Goal: Information Seeking & Learning: Learn about a topic

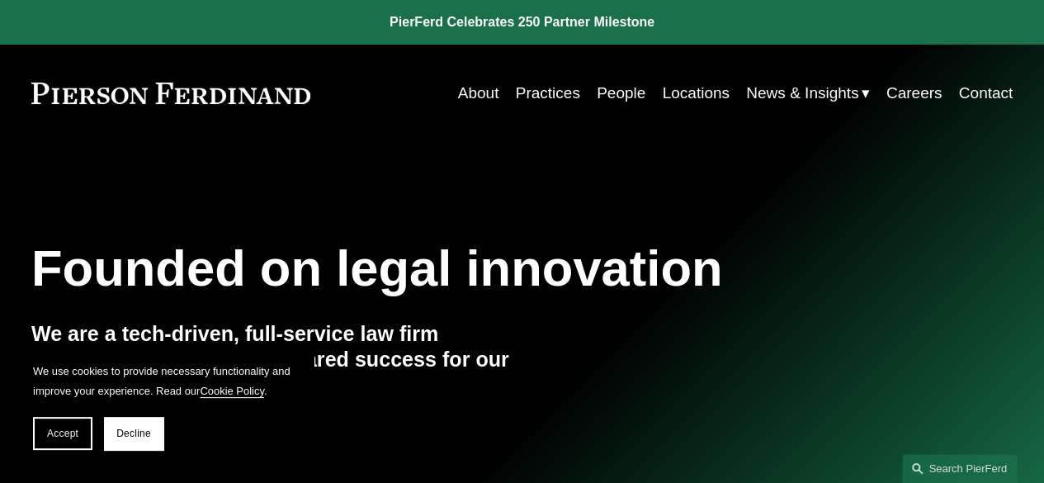
click at [538, 92] on link "Practices" at bounding box center [548, 93] width 64 height 31
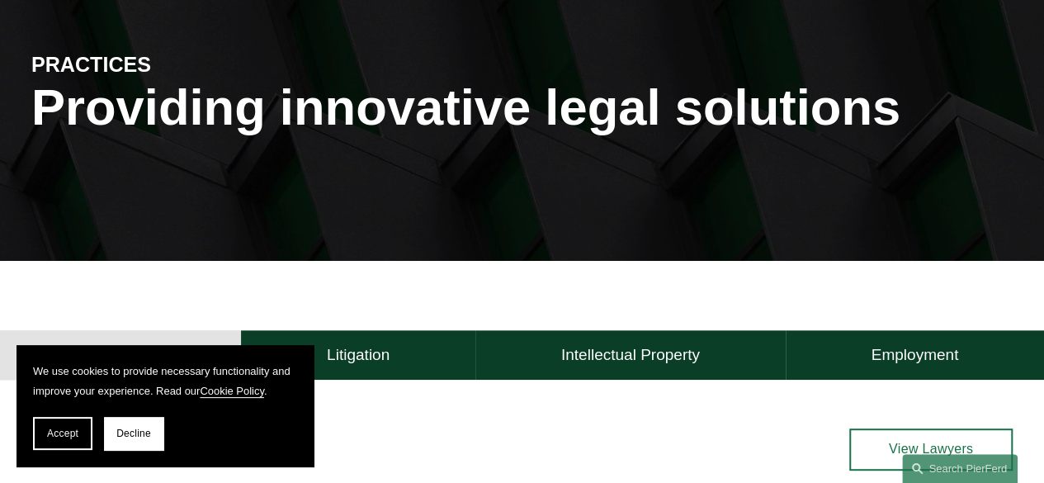
scroll to position [165, 0]
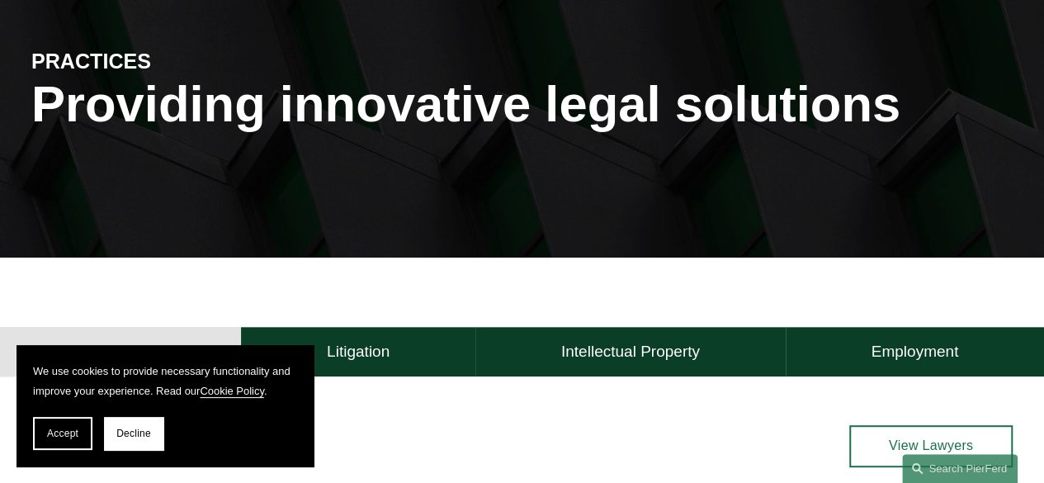
click at [138, 437] on span "Decline" at bounding box center [133, 434] width 35 height 12
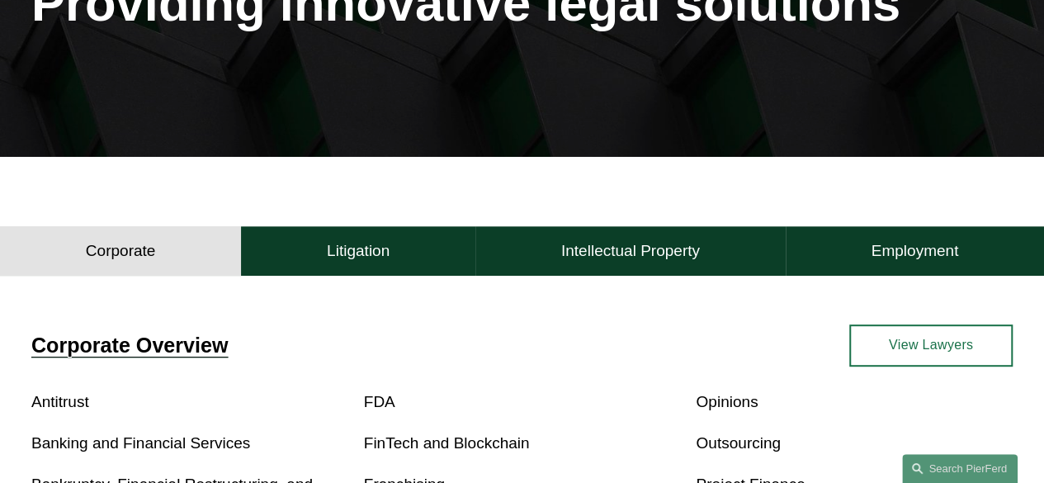
scroll to position [413, 0]
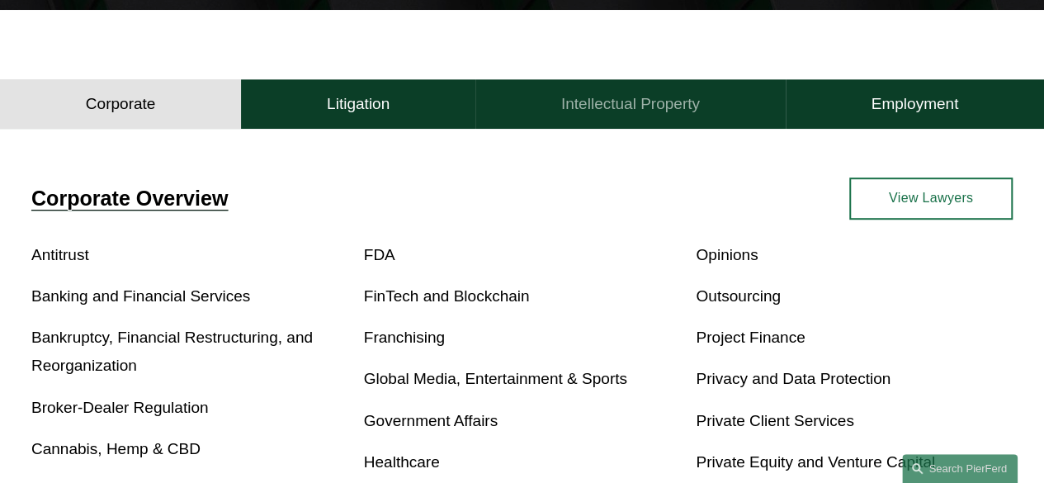
click at [644, 109] on h4 "Intellectual Property" at bounding box center [630, 104] width 139 height 20
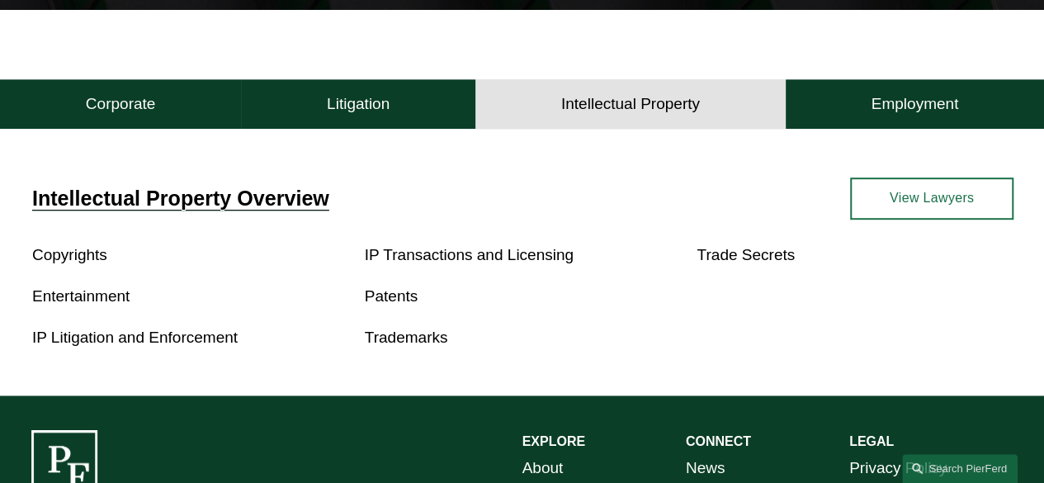
click at [419, 344] on link "Trademarks" at bounding box center [406, 337] width 83 height 17
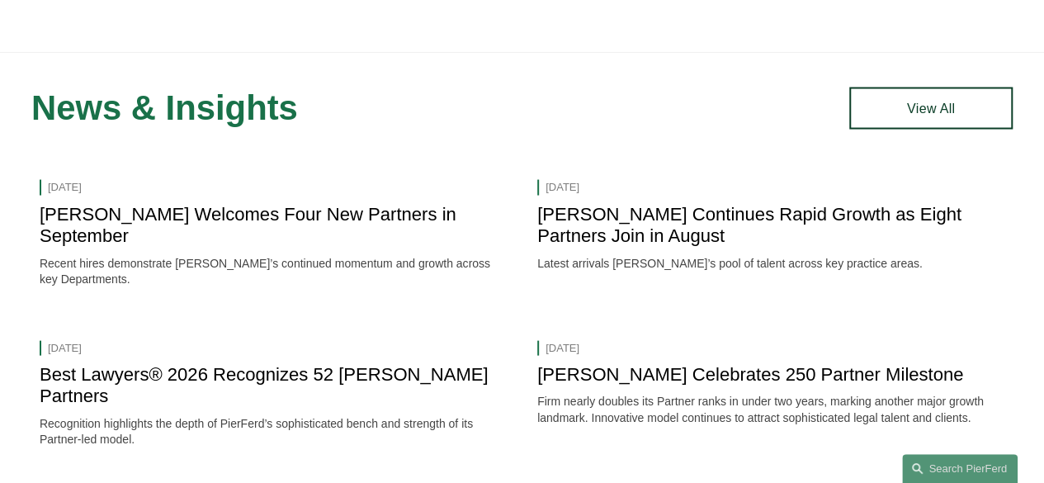
scroll to position [918, 0]
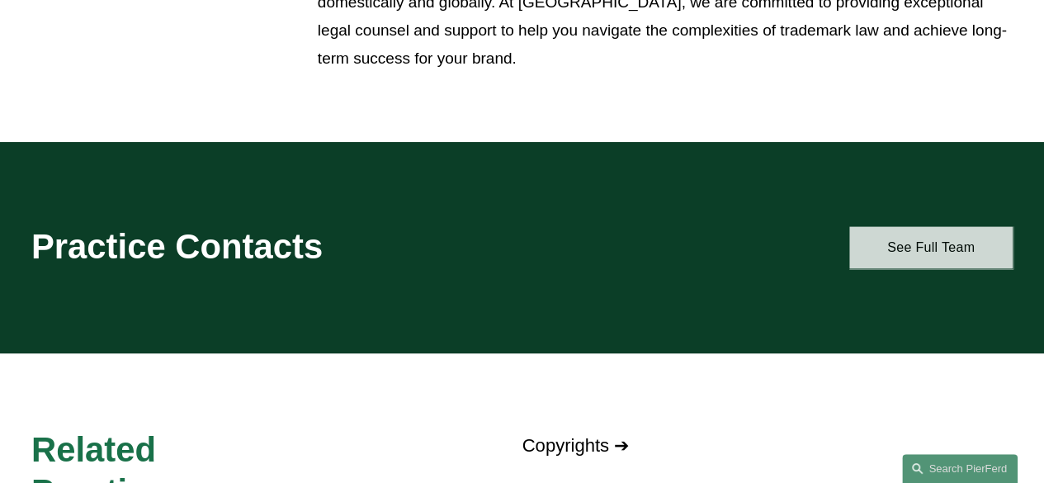
click at [915, 252] on link "See Full Team" at bounding box center [930, 247] width 163 height 42
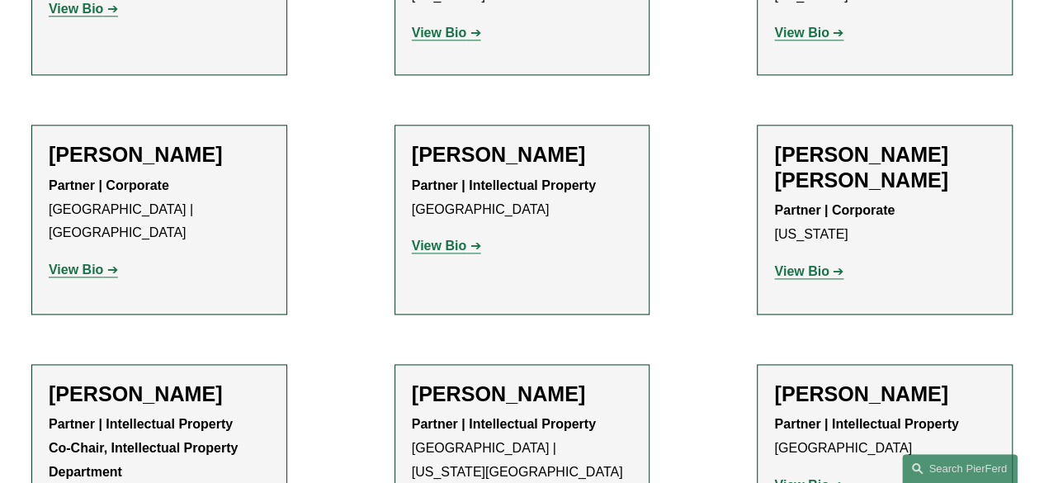
scroll to position [930, 0]
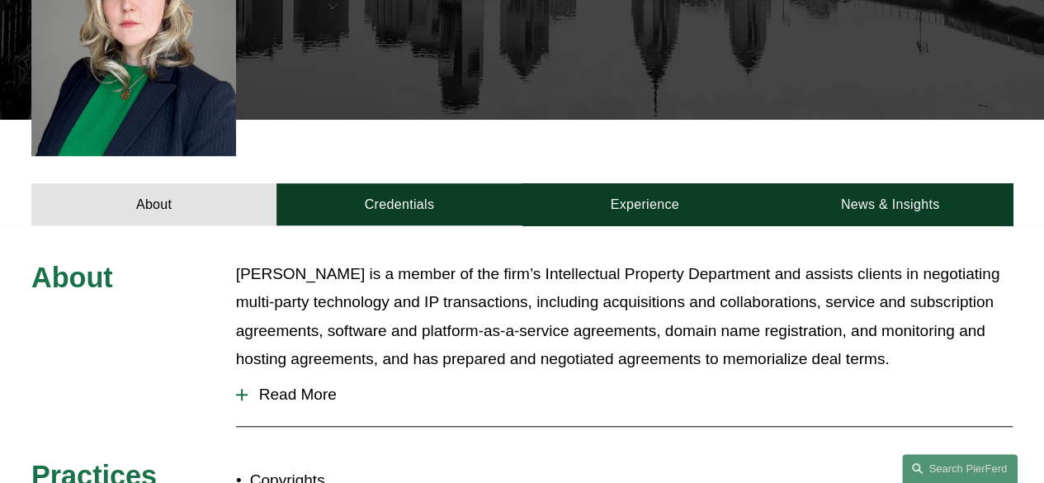
scroll to position [495, 0]
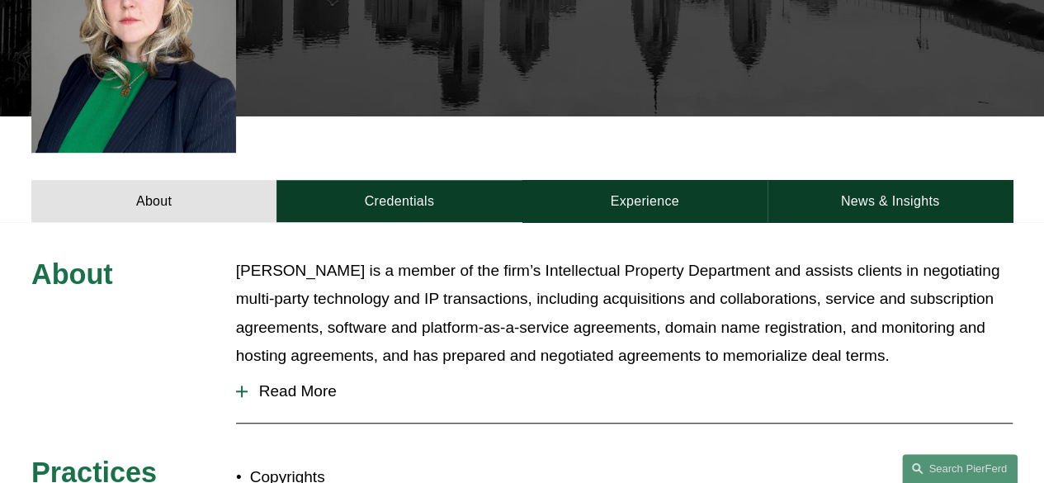
drag, startPoint x: 1055, startPoint y: 50, endPoint x: 1053, endPoint y: 201, distance: 151.1
click at [1043, 201] on html "0 PierFerd Celebrates 250 Partner Milestone Skip to Content" at bounding box center [522, 264] width 1044 height 1518
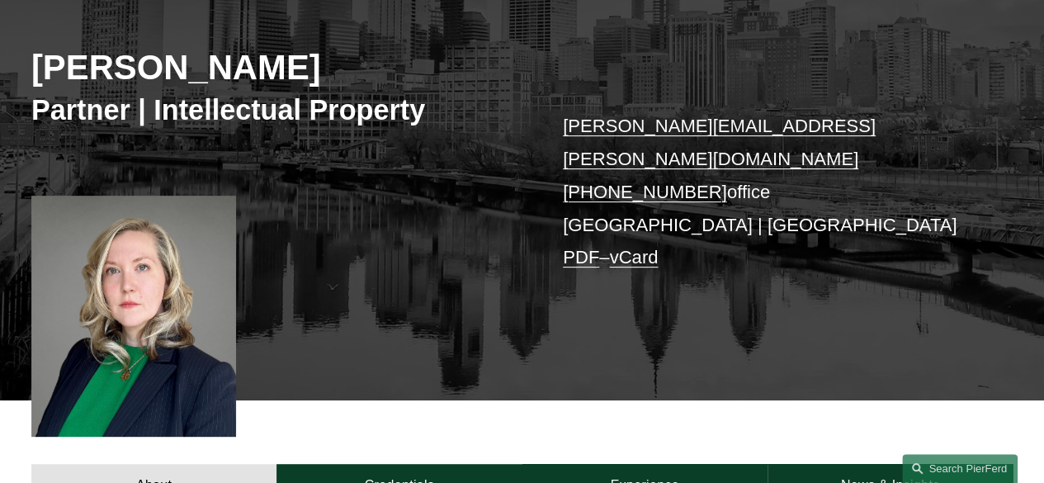
scroll to position [598, 0]
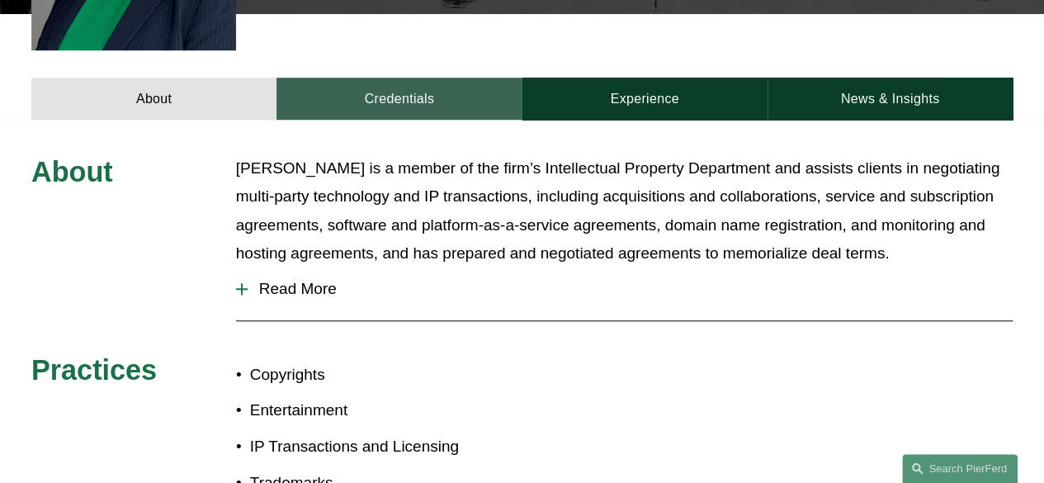
click at [433, 78] on link "Credentials" at bounding box center [399, 99] width 245 height 42
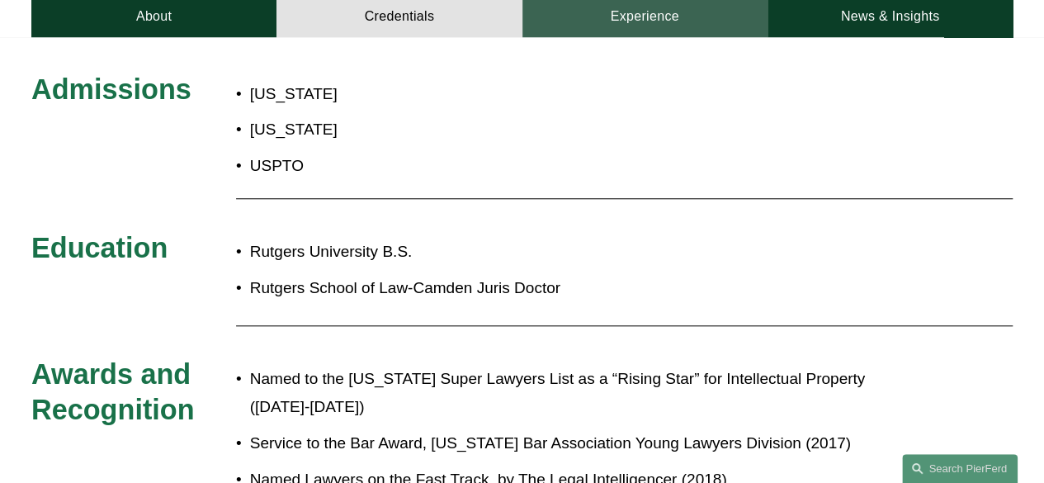
scroll to position [515, 0]
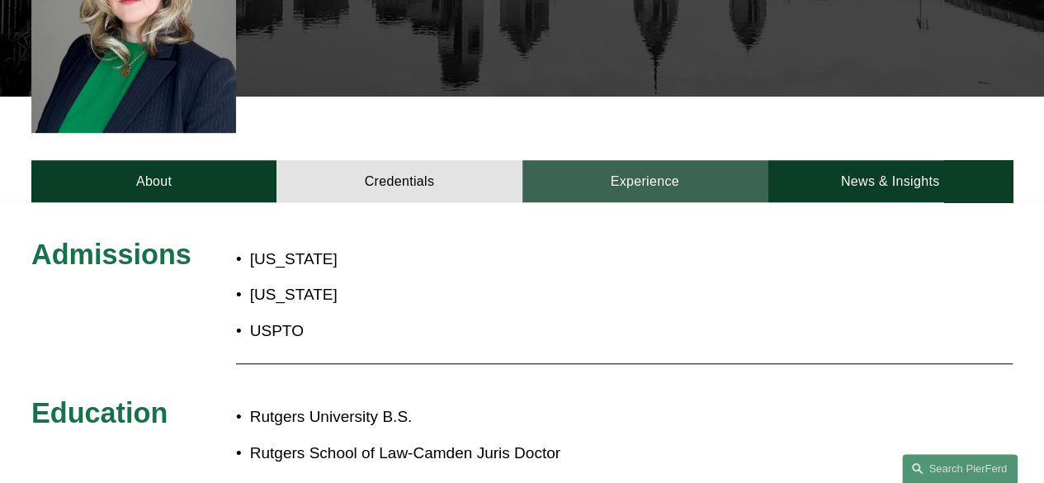
click at [649, 160] on link "Experience" at bounding box center [645, 181] width 245 height 42
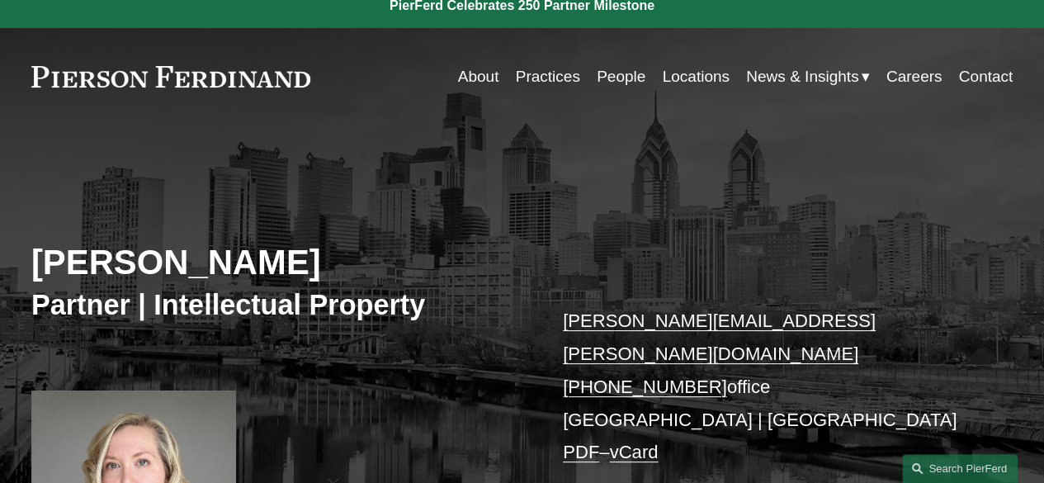
scroll to position [21, 0]
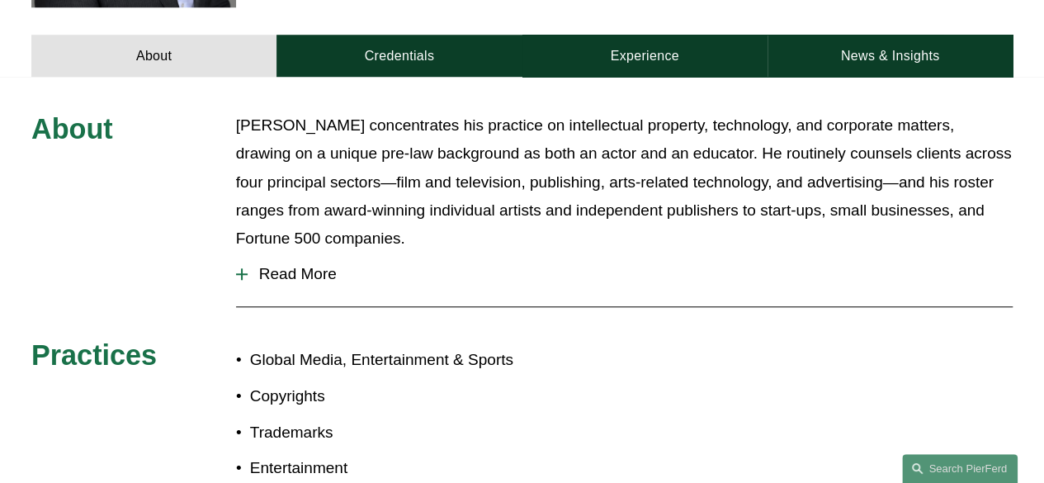
scroll to position [594, 0]
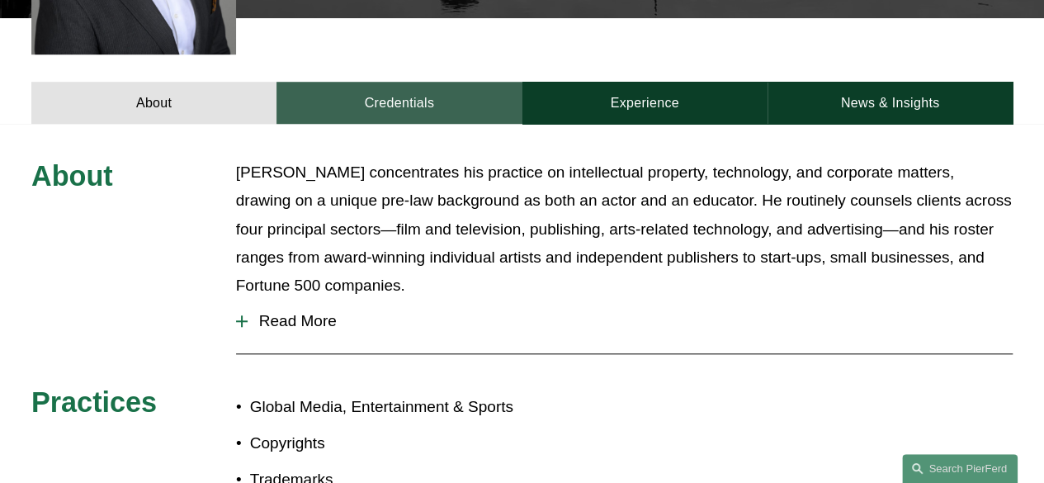
click at [386, 82] on link "Credentials" at bounding box center [399, 103] width 245 height 42
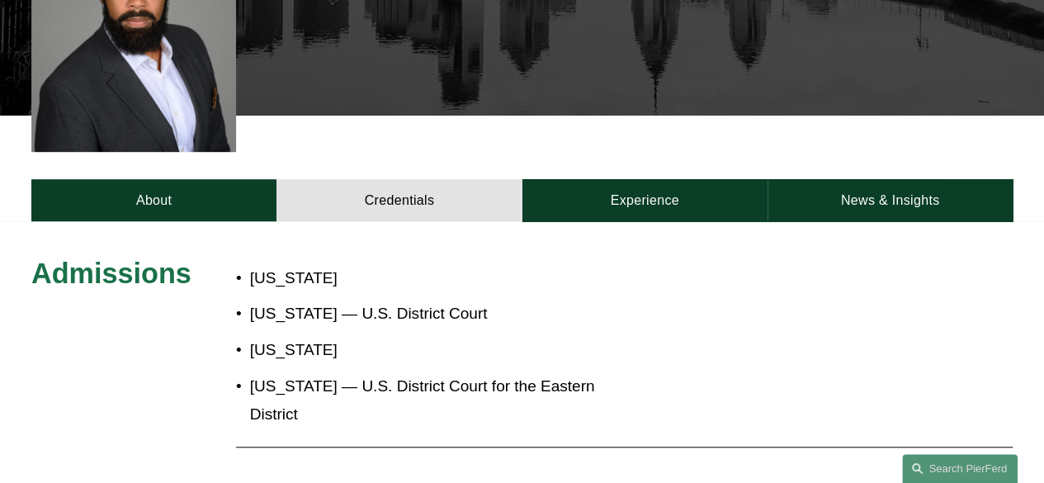
scroll to position [505, 0]
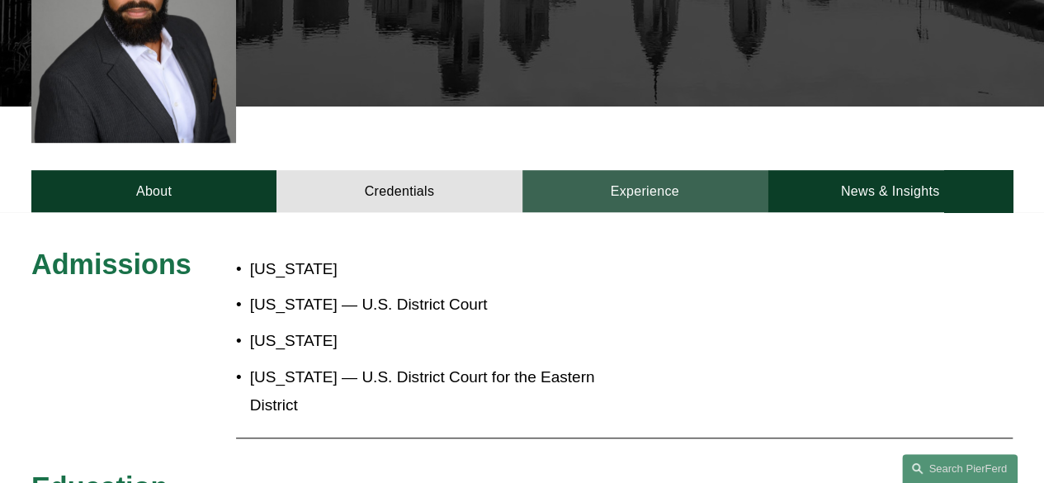
click at [652, 170] on link "Experience" at bounding box center [645, 191] width 245 height 42
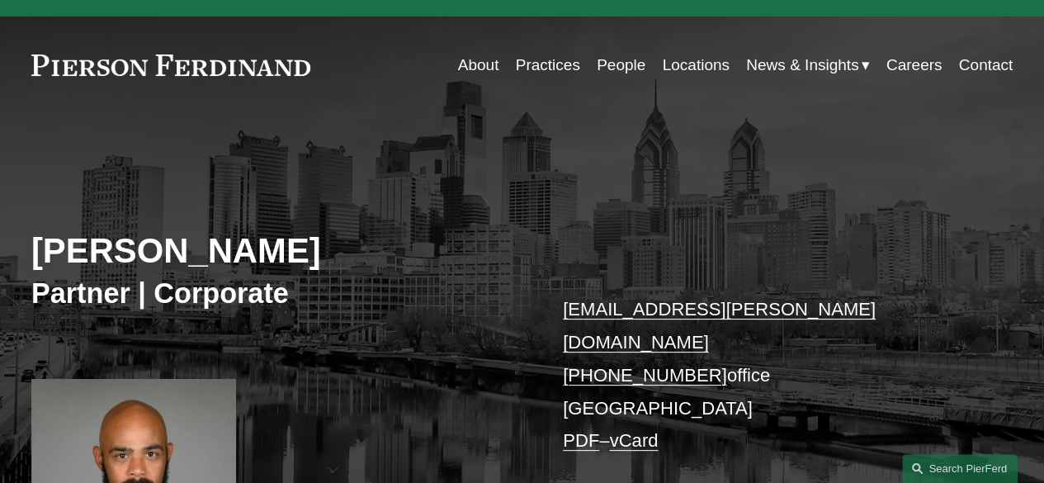
scroll to position [0, 0]
